Goal: Task Accomplishment & Management: Use online tool/utility

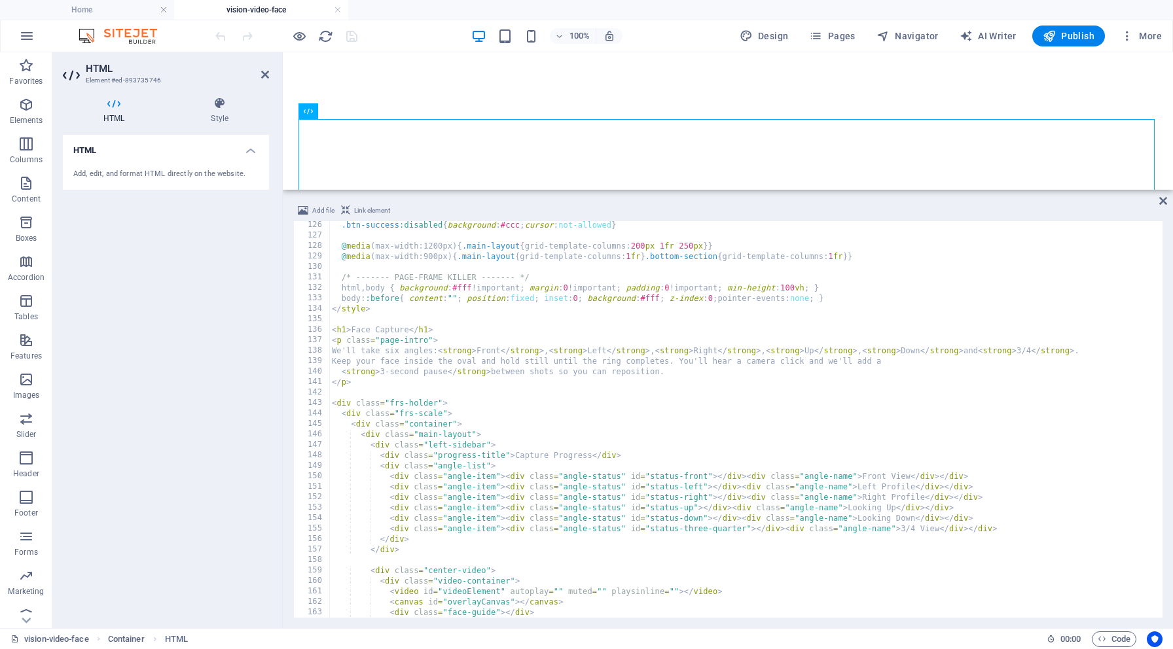
scroll to position [1313, 0]
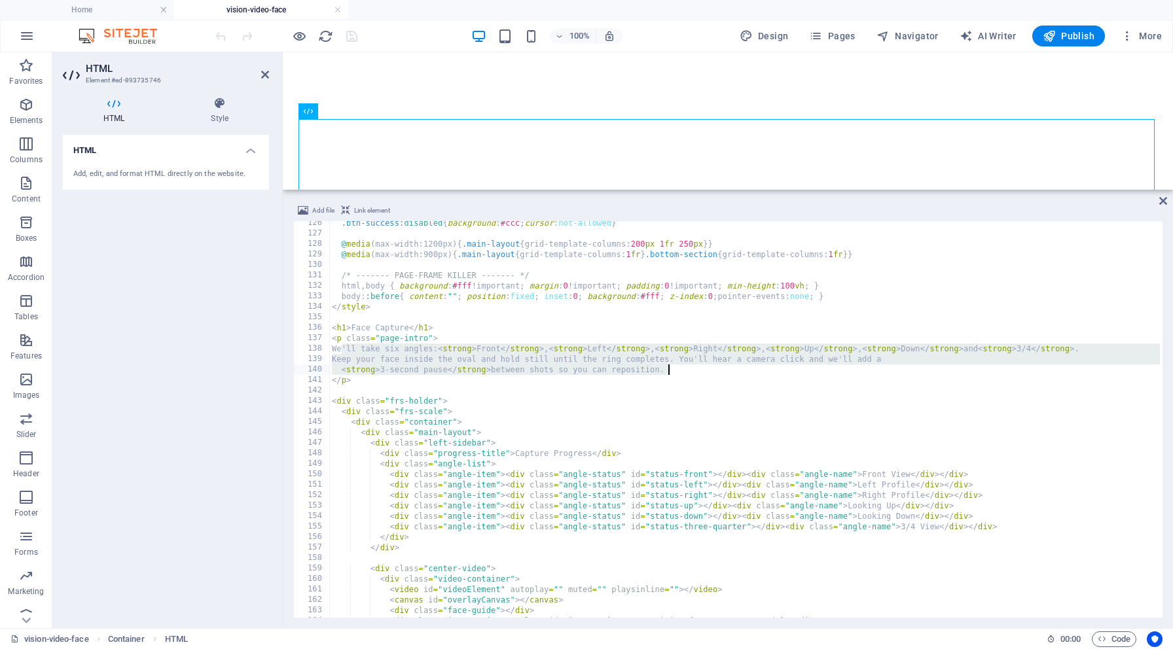
drag, startPoint x: 343, startPoint y: 347, endPoint x: 697, endPoint y: 370, distance: 354.9
click at [697, 370] on div ".btn-success :disabled { background : #ccc ; cursor : not-allowed } @ media (ma…" at bounding box center [887, 425] width 1116 height 415
paste textarea "By capturing your face from six simple angles, we can blend you seamlessly into…"
type textarea "By capturing your face from six simple angles, we can blend you seamlessly into…"
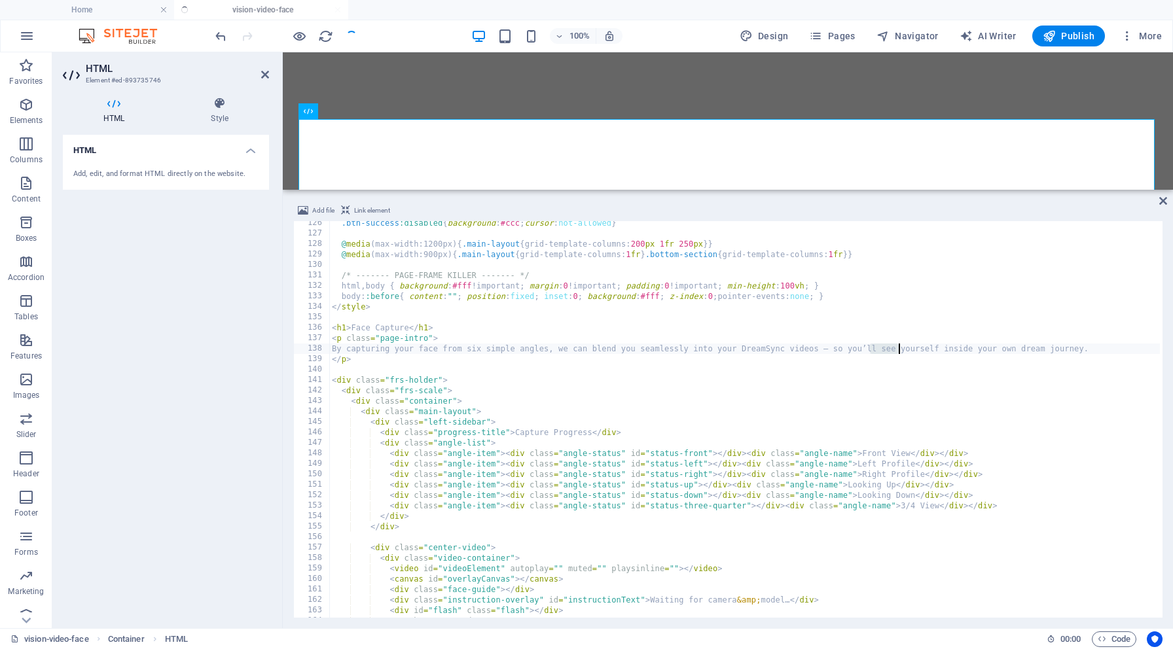
drag, startPoint x: 871, startPoint y: 346, endPoint x: 900, endPoint y: 346, distance: 28.2
click at [900, 346] on div ".btn-success :disabled { background : #ccc ; cursor : not-allowed } @ media (ma…" at bounding box center [887, 425] width 1116 height 415
click at [843, 348] on div ".btn-success :disabled { background : #ccc ; cursor : not-allowed } @ media (ma…" at bounding box center [887, 425] width 1116 height 415
click at [883, 347] on div ".btn-success :disabled { background : #ccc ; cursor : not-allowed } @ media (ma…" at bounding box center [887, 425] width 1116 height 415
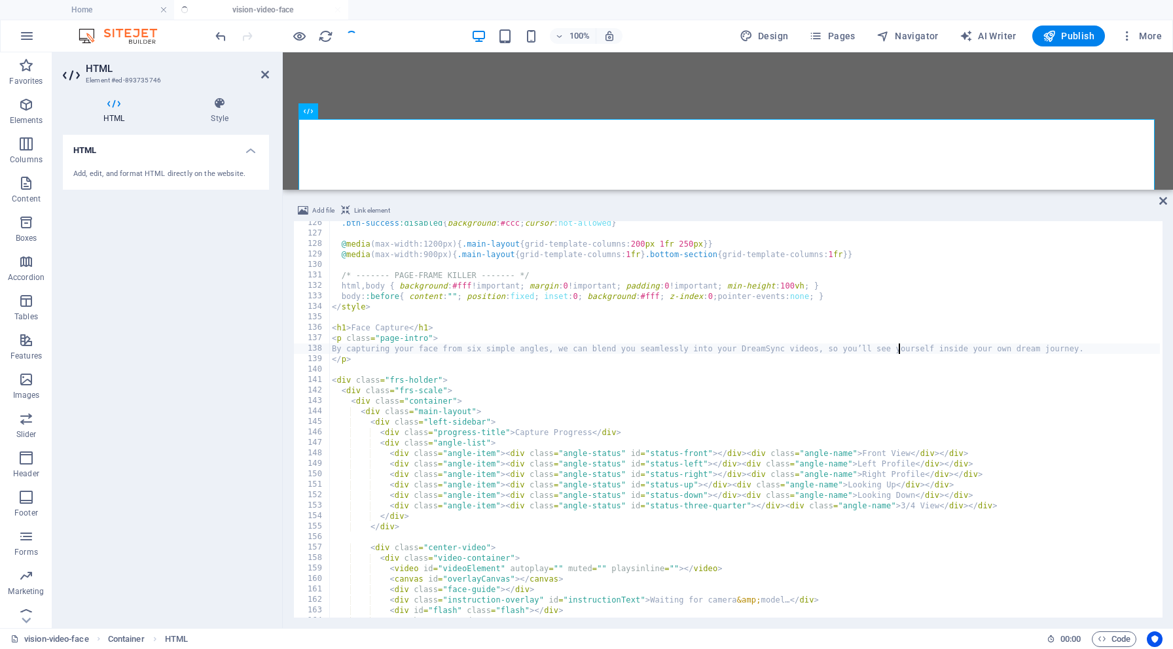
click at [898, 350] on div ".btn-success :disabled { background : #ccc ; cursor : not-allowed } @ media (ma…" at bounding box center [887, 425] width 1116 height 415
click at [1101, 348] on div ".btn-success :disabled { background : #ccc ; cursor : not-allowed } @ media (ma…" at bounding box center [887, 425] width 1116 height 415
type textarea "By capturing your face from six simple angles, we can blend you seamlessly into…"
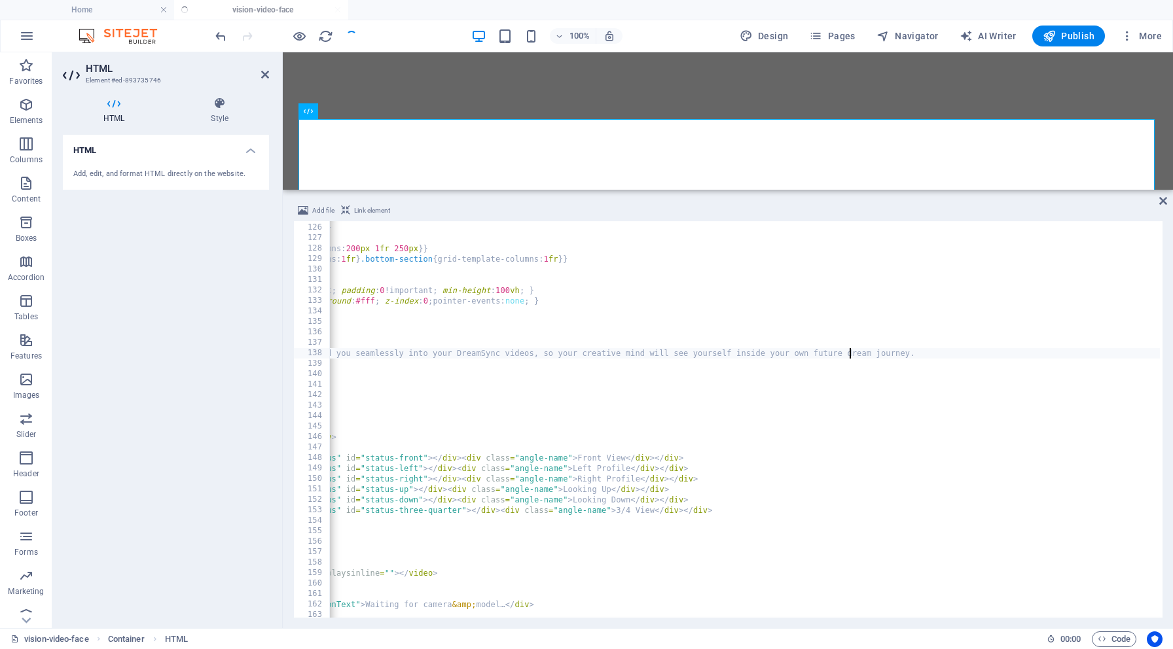
scroll to position [0, 285]
click at [926, 354] on div ".btn-success { background : #00ff88 ; color : #333 } .btn-success :disabled { b…" at bounding box center [603, 419] width 1116 height 415
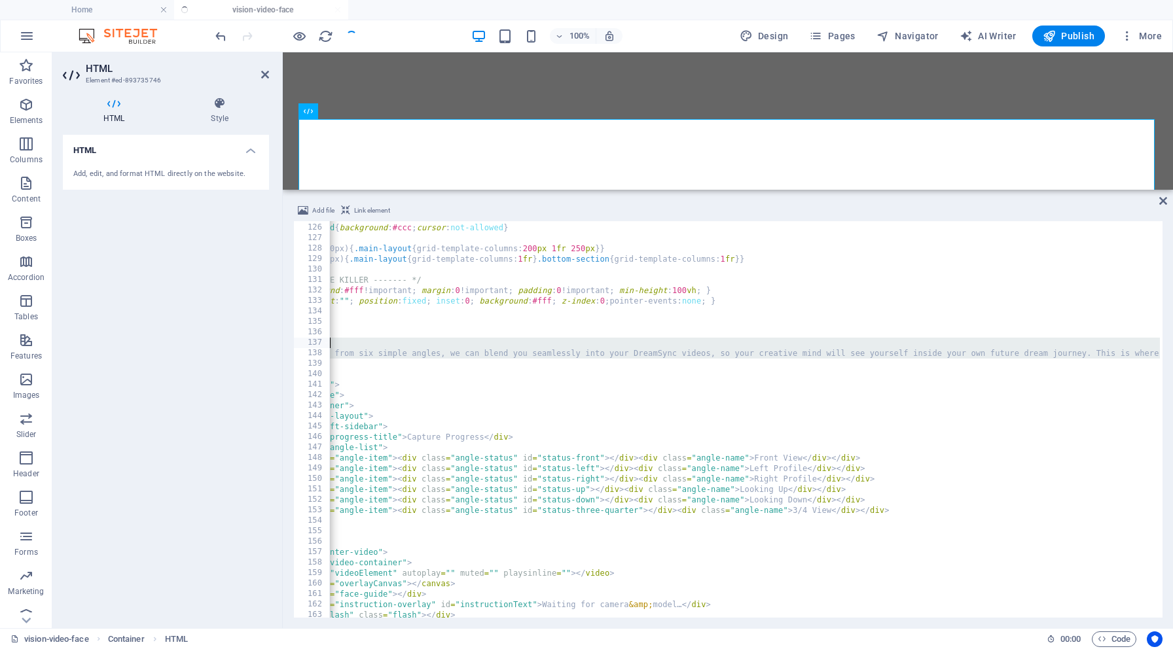
scroll to position [0, 0]
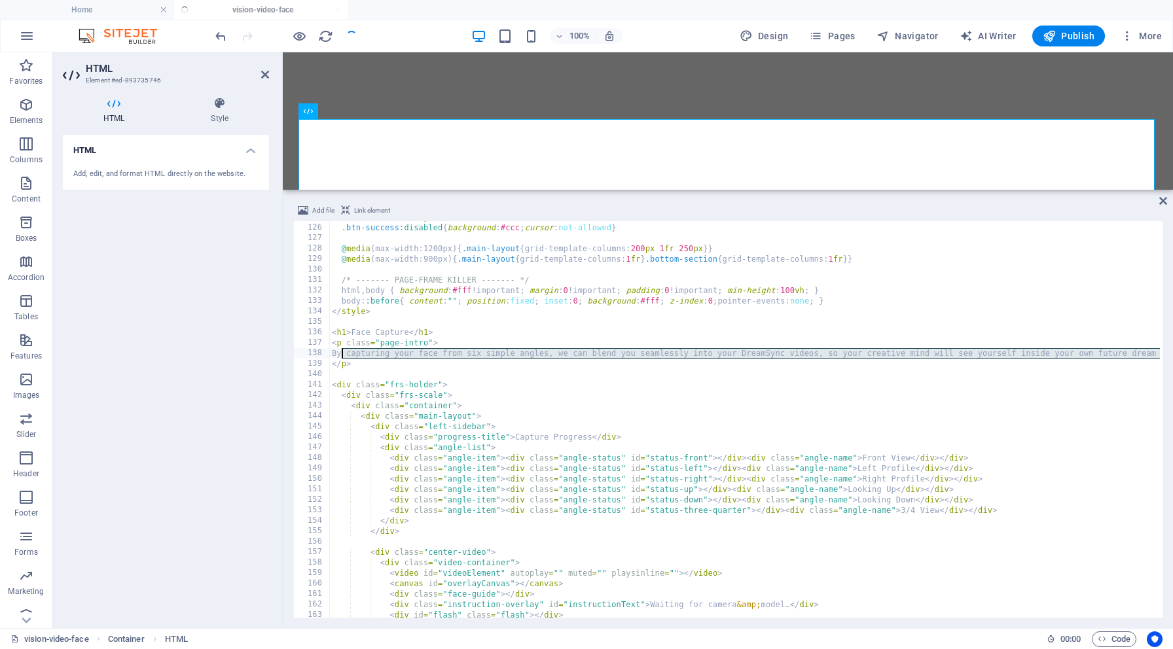
drag, startPoint x: 1085, startPoint y: 355, endPoint x: 340, endPoint y: 350, distance: 745.7
click at [340, 350] on div ".btn-success { background : #00ff88 ; color : #333 } .btn-success :disabled { b…" at bounding box center [887, 419] width 1116 height 415
click at [903, 397] on div ".btn-success { background : #00ff88 ; color : #333 } .btn-success :disabled { b…" at bounding box center [887, 419] width 1116 height 415
type textarea "<div class="frs-scale">"
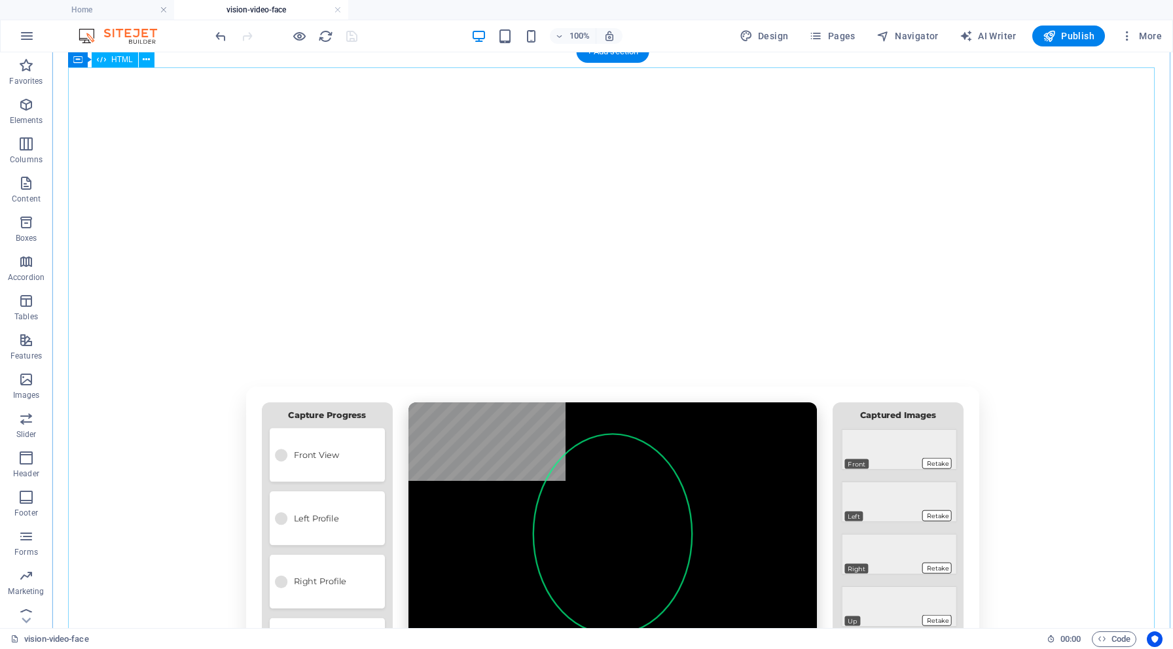
scroll to position [62, 0]
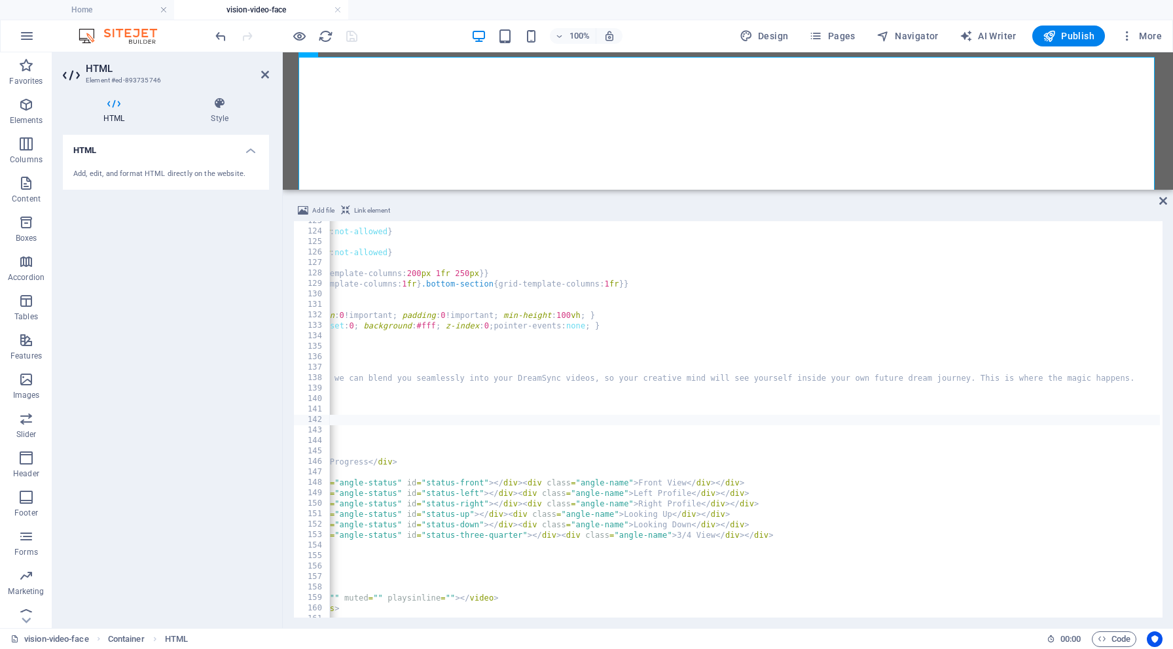
scroll to position [0, 249]
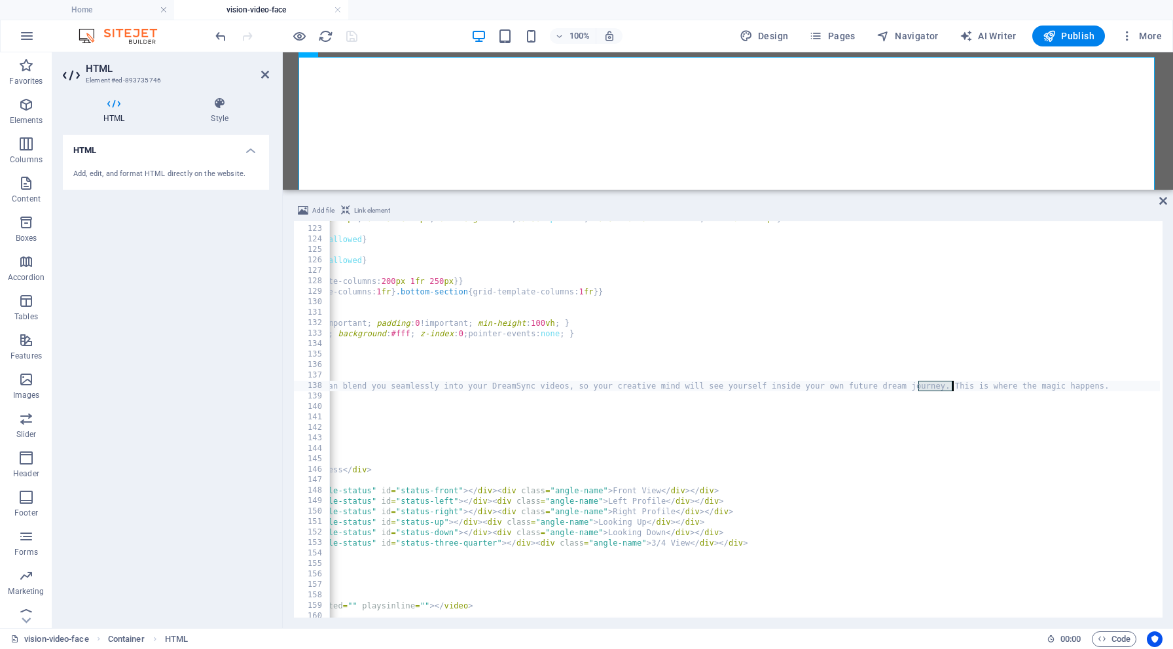
drag, startPoint x: 920, startPoint y: 385, endPoint x: 951, endPoint y: 382, distance: 30.9
click at [951, 382] on div "button { padding : 18 px 30 px ; border : none ; border-radius : 12 px ; font-s…" at bounding box center [638, 420] width 1116 height 415
click at [925, 380] on div ".btn-primary { background : #667eea ; color : #fff } .btn-primary :disabled { b…" at bounding box center [644, 428] width 1116 height 415
type textarea "By capturing your face from six simple angles, we can blend you seamlessly into…"
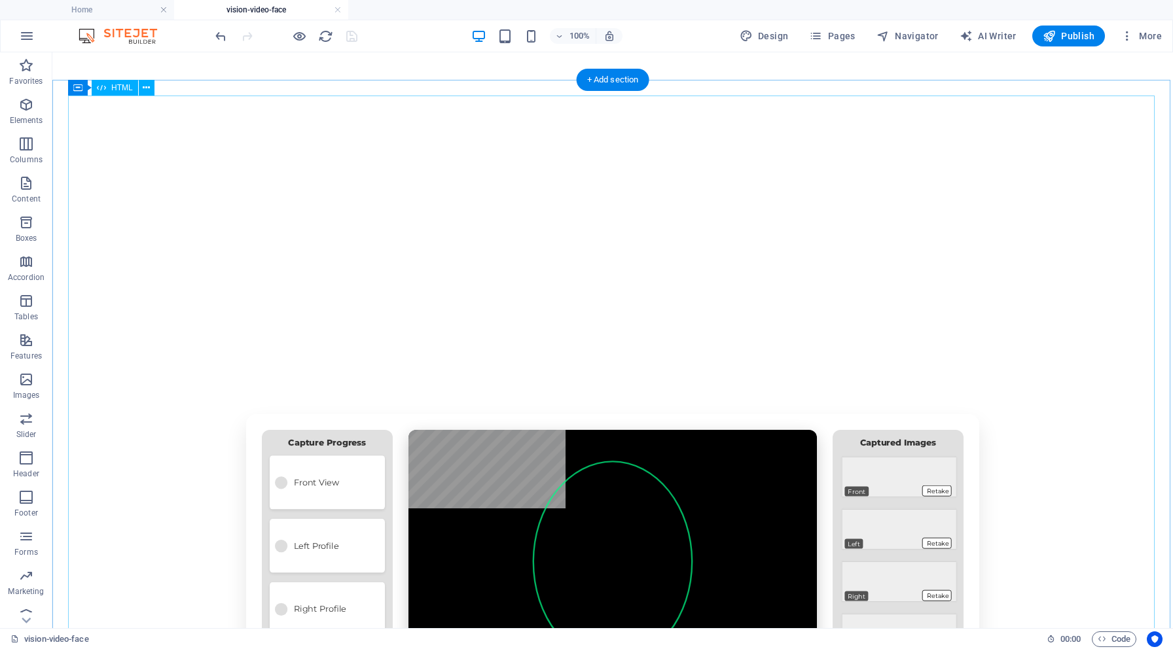
scroll to position [25, 0]
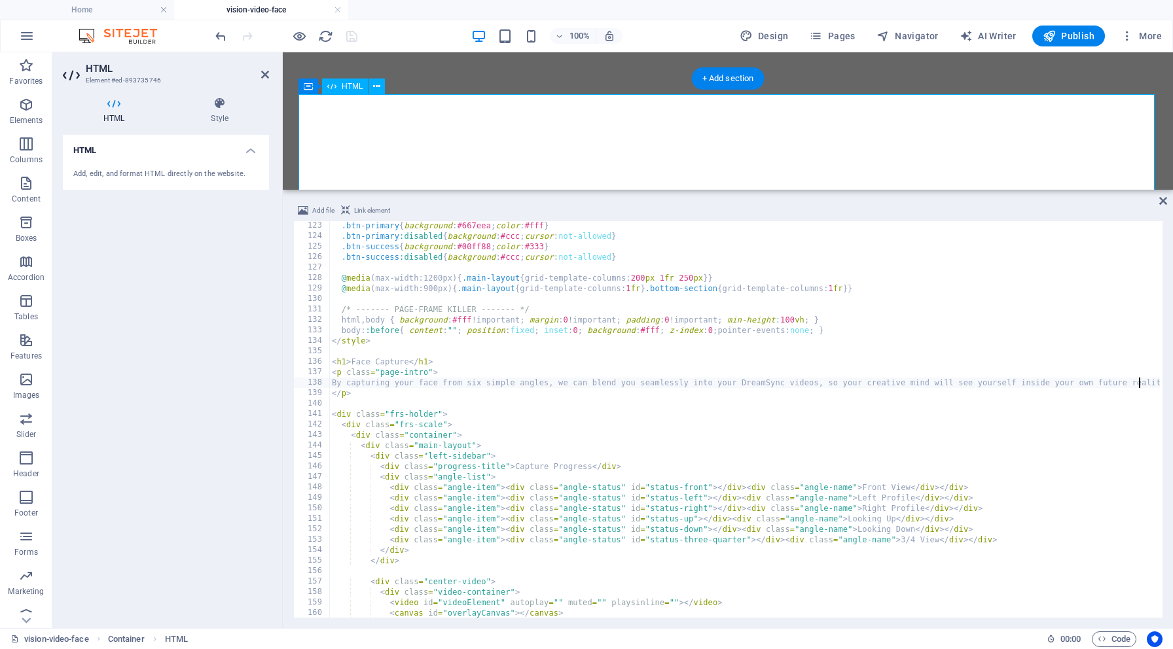
scroll to position [1279, 0]
click at [826, 383] on div ".btn-primary { background : #667eea ; color : #fff } .btn-primary :disabled { b…" at bounding box center [887, 428] width 1116 height 415
type textarea "By capturing your face from six simple angles, we can blend you seamlessly into…"
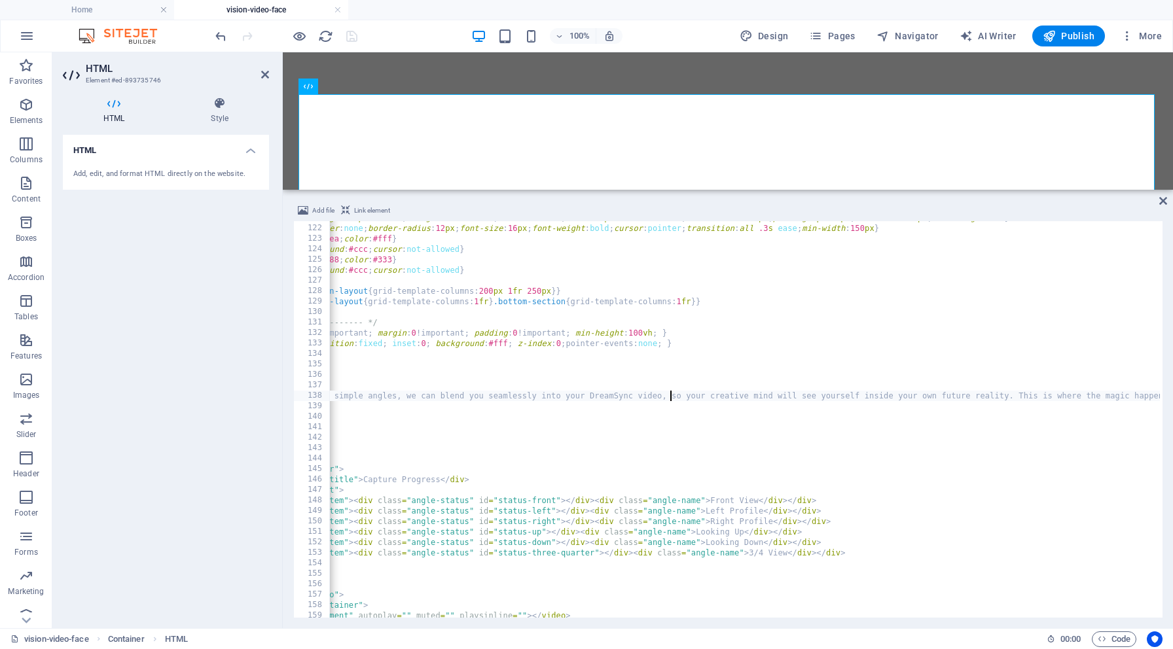
scroll to position [0, 162]
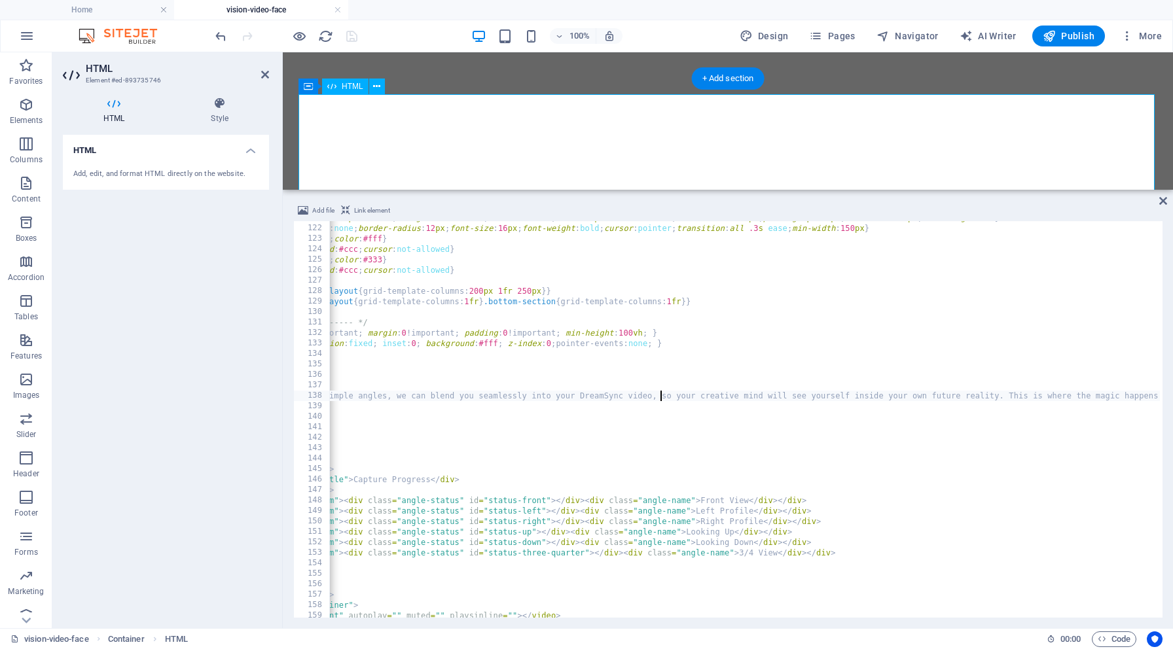
scroll to position [1266, 0]
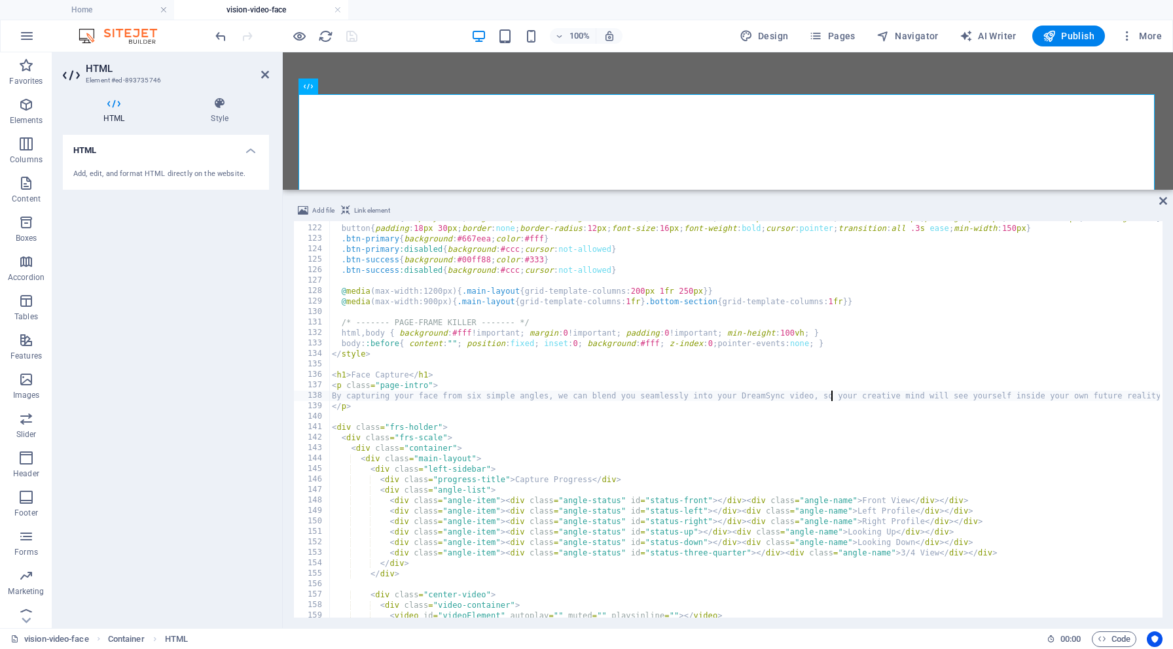
click at [832, 394] on div "#errorBanner { display : none ; margin : 10 px auto 0 ; background : #ffefef ; …" at bounding box center [887, 420] width 1116 height 415
type textarea "By capturing your face from six simple angles, we can blend you seamlessly into…"
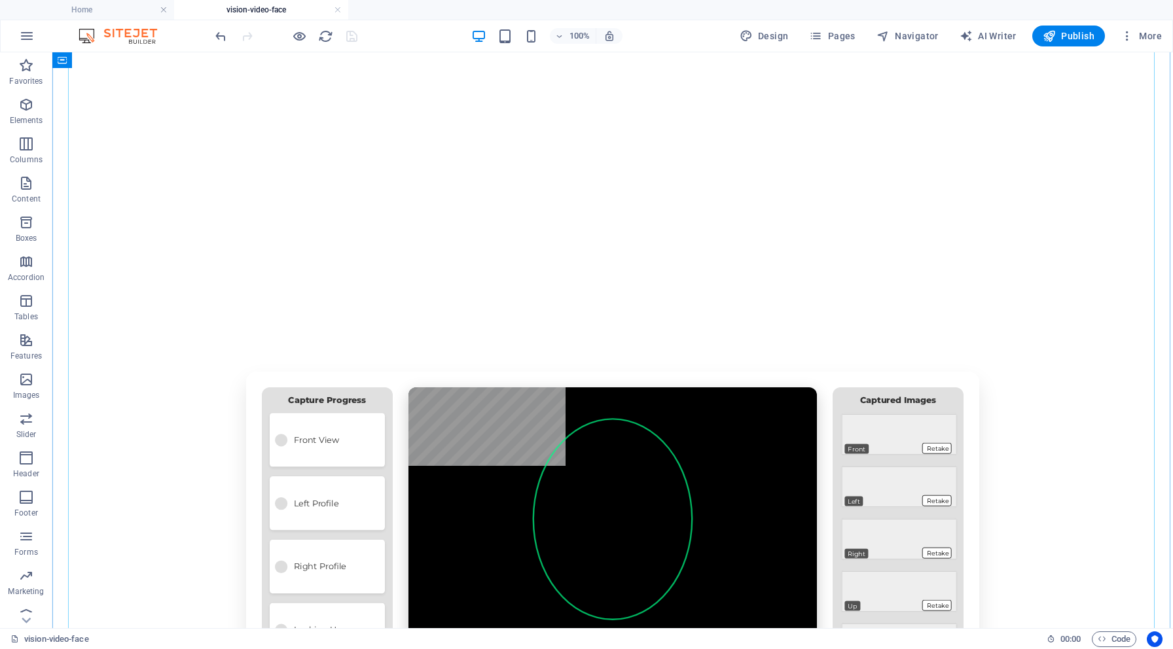
scroll to position [85, 0]
